Goal: Information Seeking & Learning: Learn about a topic

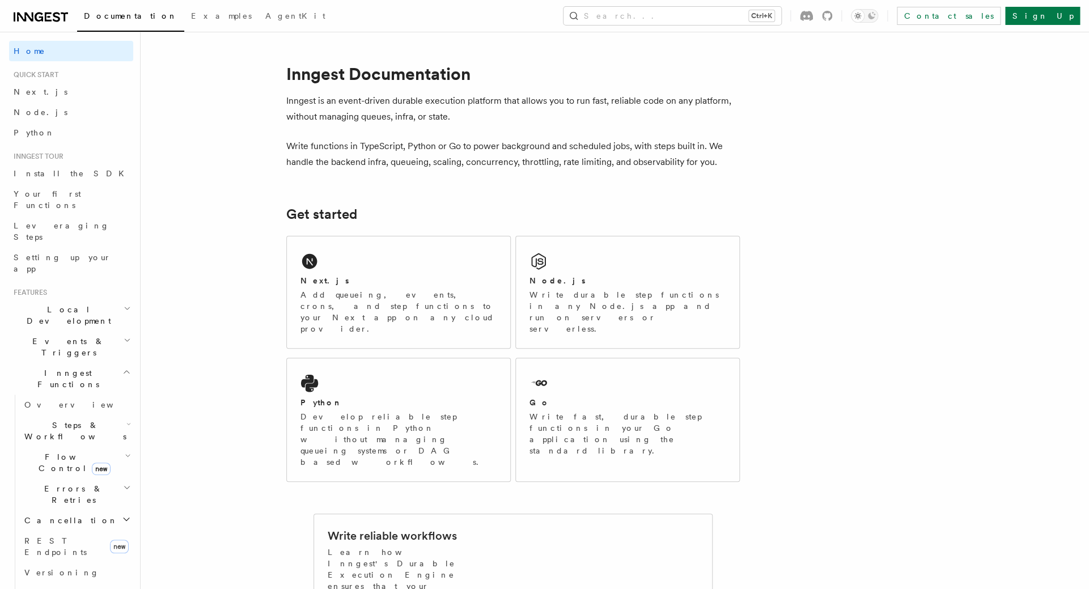
click at [70, 336] on span "Events & Triggers" at bounding box center [66, 347] width 115 height 23
click at [64, 439] on span "Event payload format" at bounding box center [77, 449] width 107 height 20
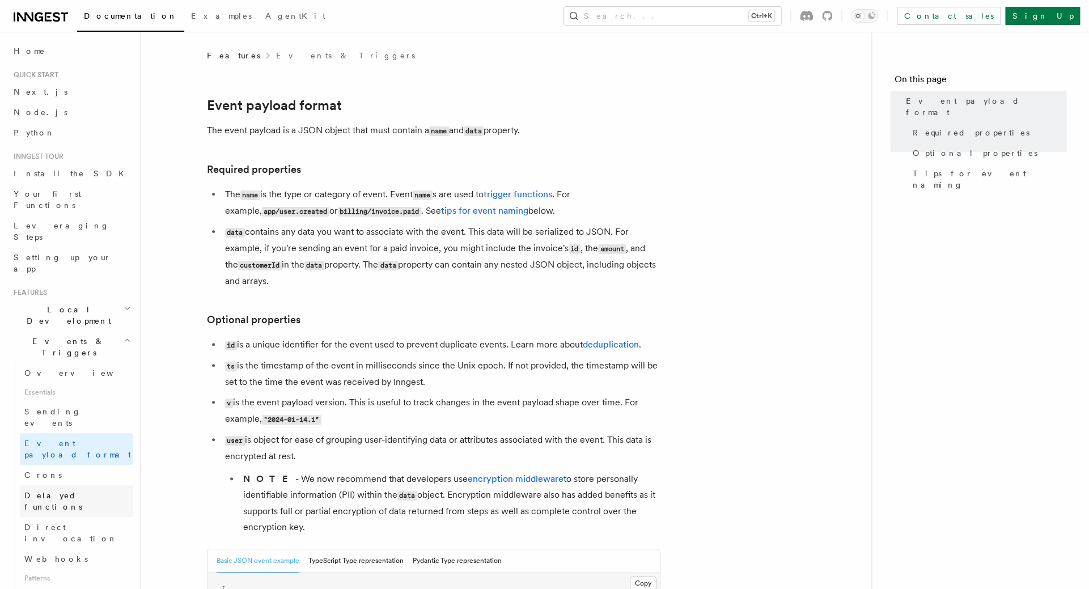
click at [73, 491] on span "Delayed functions" at bounding box center [53, 501] width 58 height 20
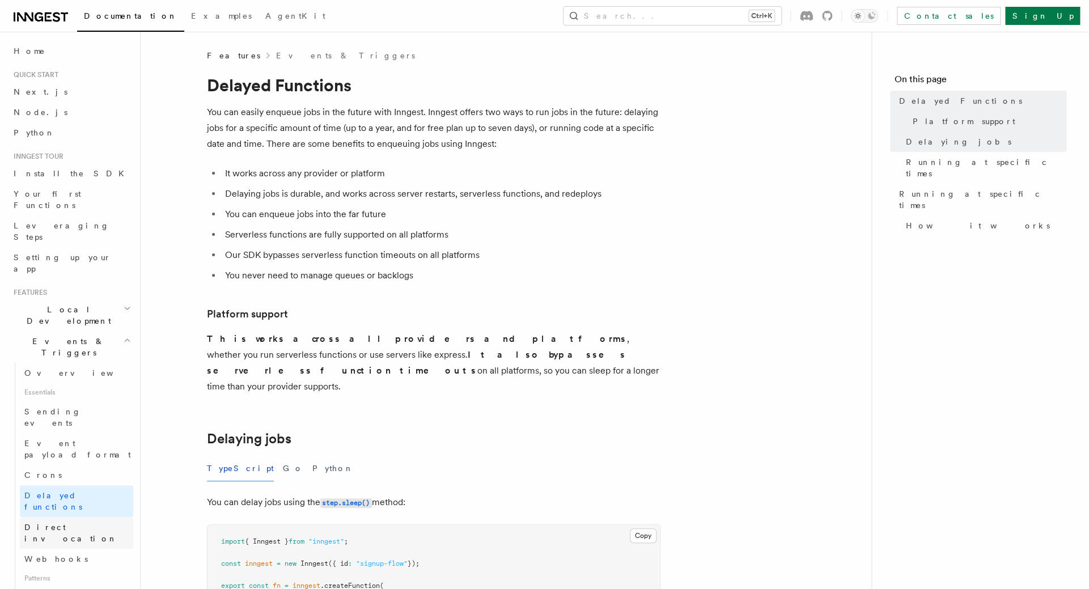
click at [79, 523] on span "Direct invocation" at bounding box center [70, 533] width 93 height 20
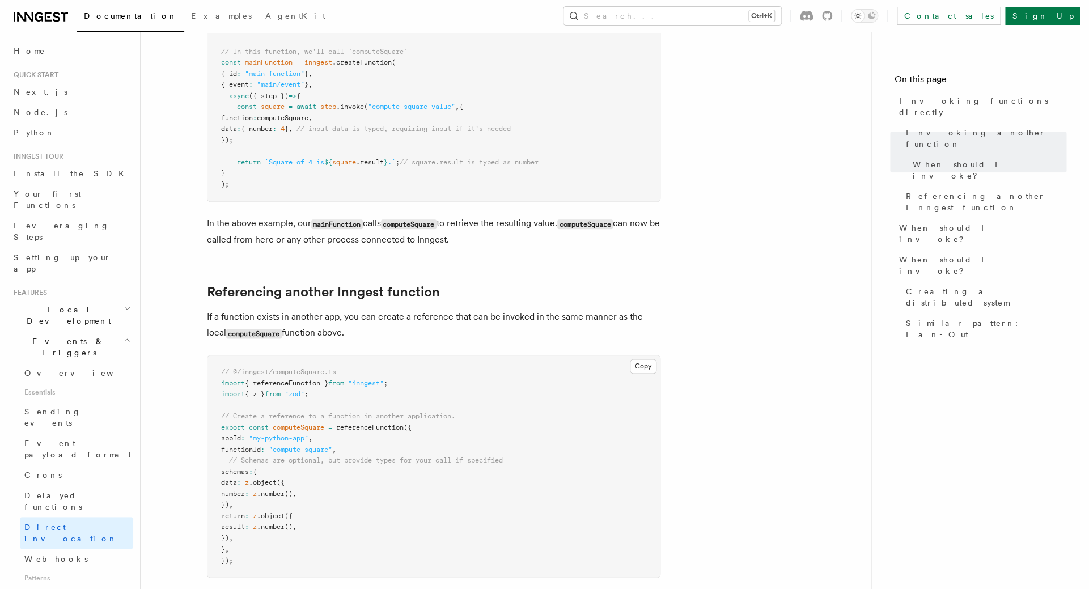
scroll to position [861, 0]
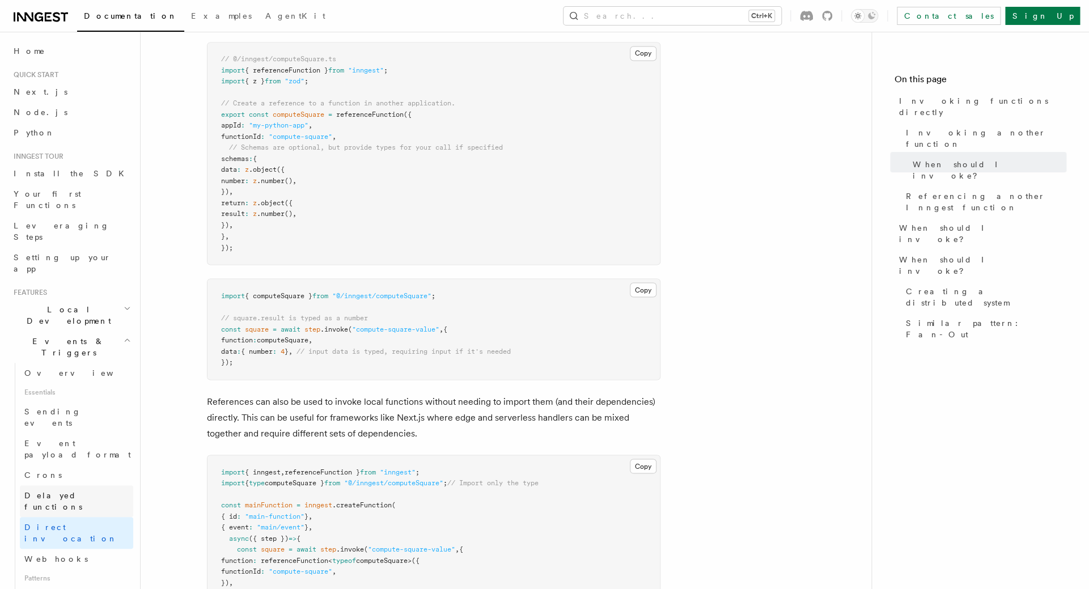
click at [59, 491] on span "Delayed functions" at bounding box center [53, 501] width 58 height 20
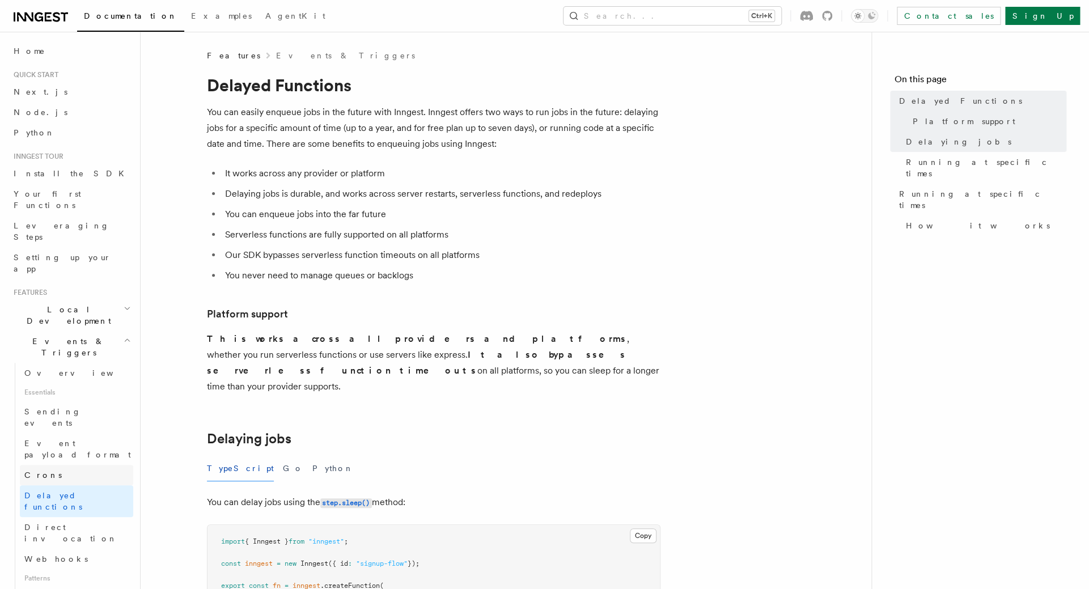
click at [51, 465] on link "Crons" at bounding box center [76, 475] width 113 height 20
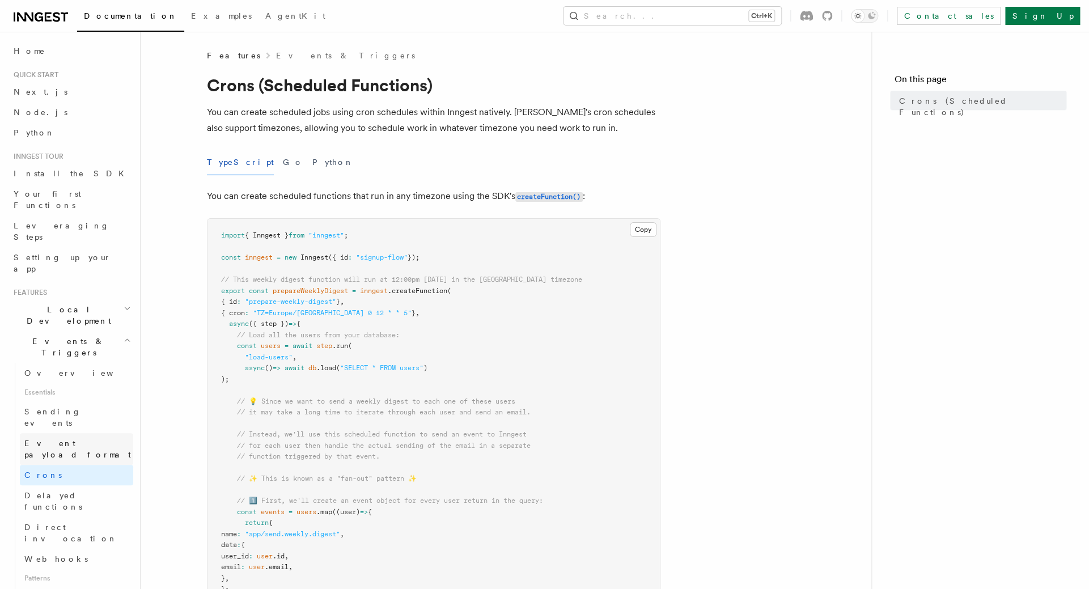
click at [56, 438] on span "Event payload format" at bounding box center [78, 449] width 109 height 23
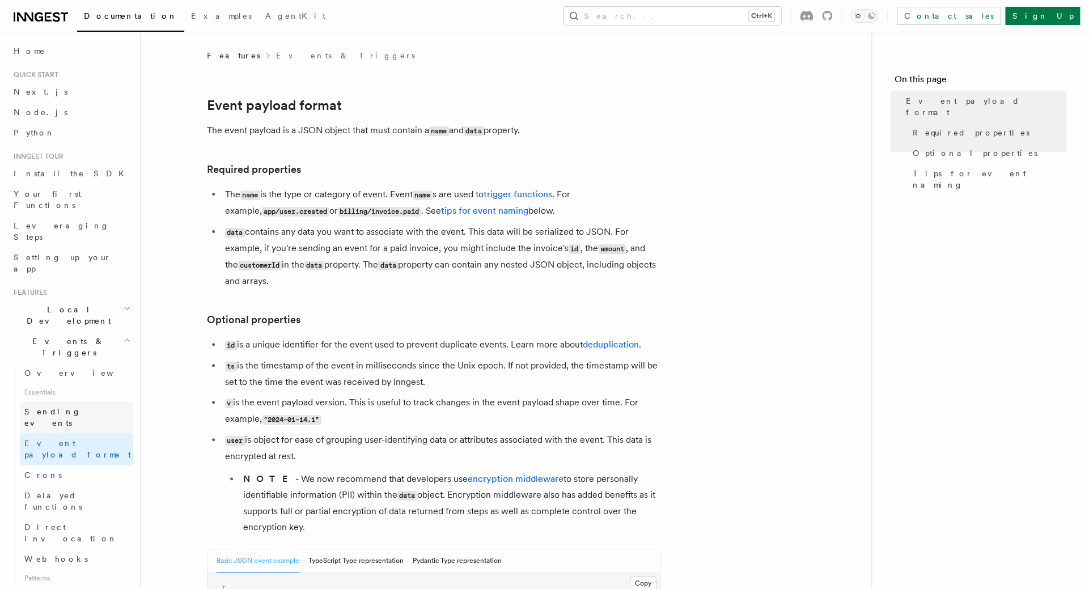
click at [59, 407] on span "Sending events" at bounding box center [52, 417] width 57 height 20
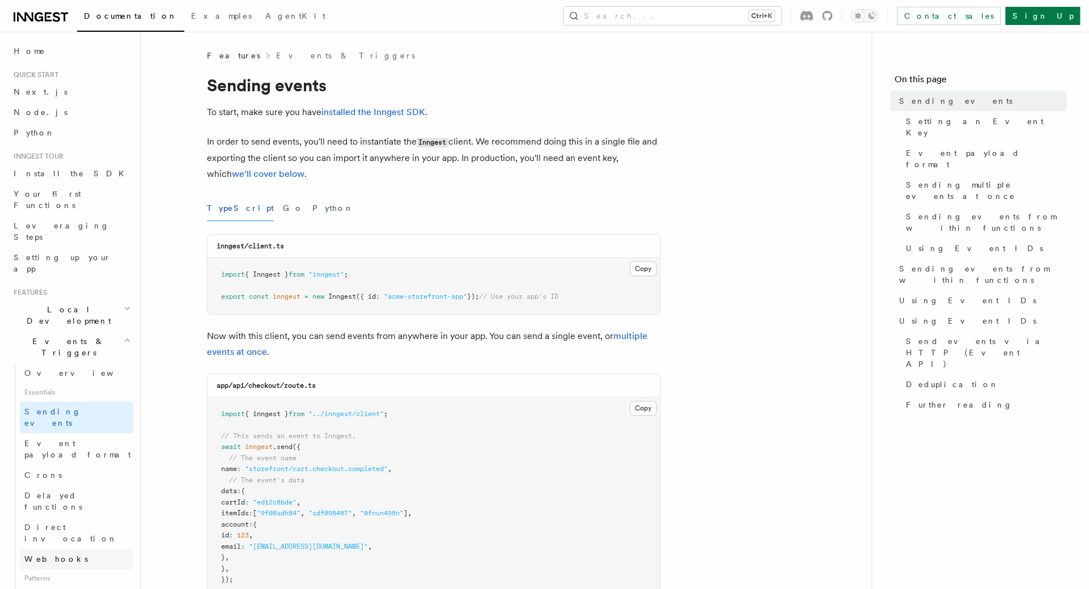
click at [57, 553] on span "Webhooks" at bounding box center [55, 558] width 63 height 11
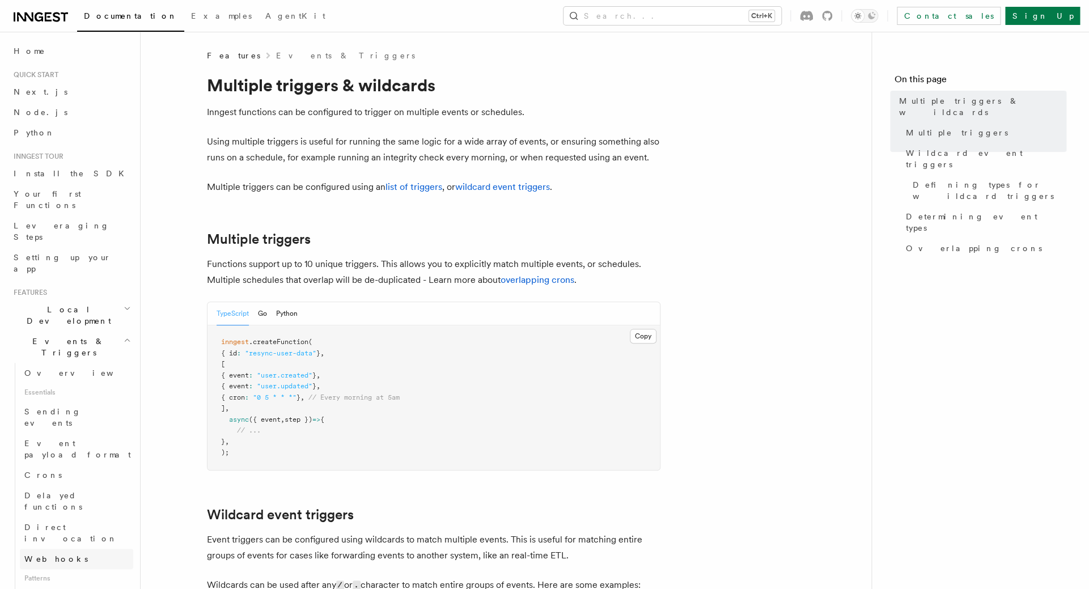
scroll to position [196, 0]
